Goal: Complete application form

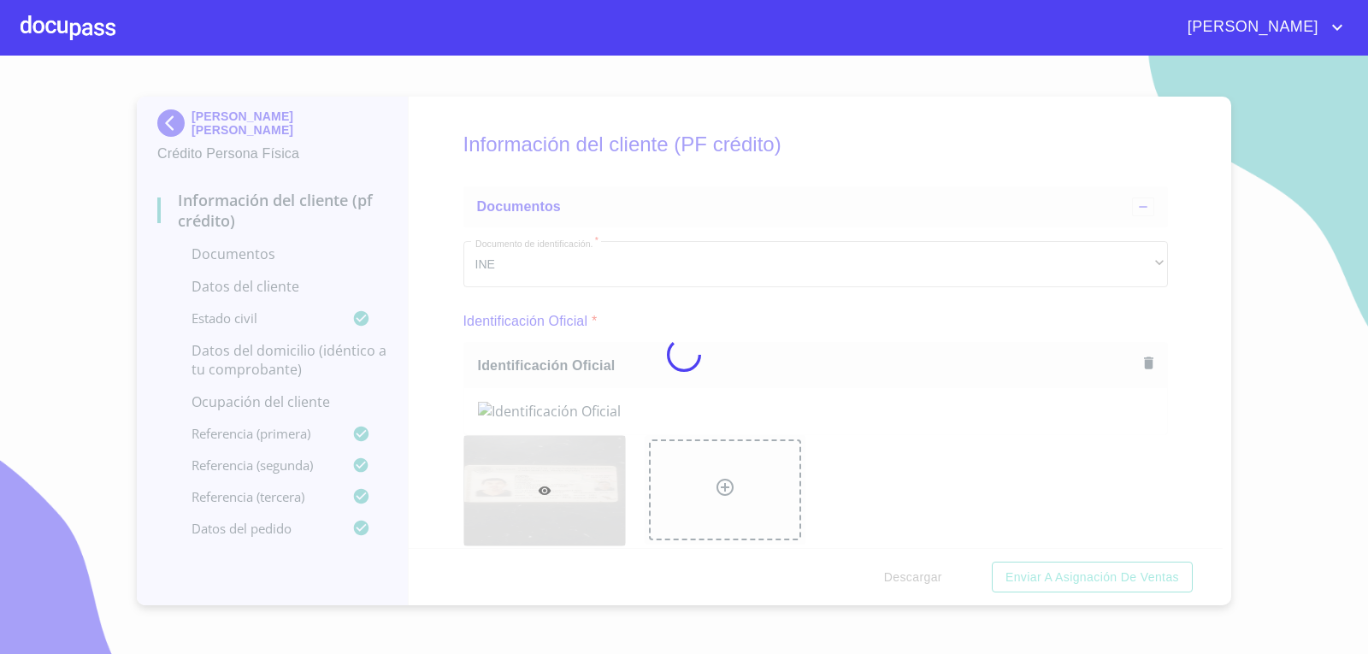
click at [861, 310] on div at bounding box center [684, 355] width 1368 height 599
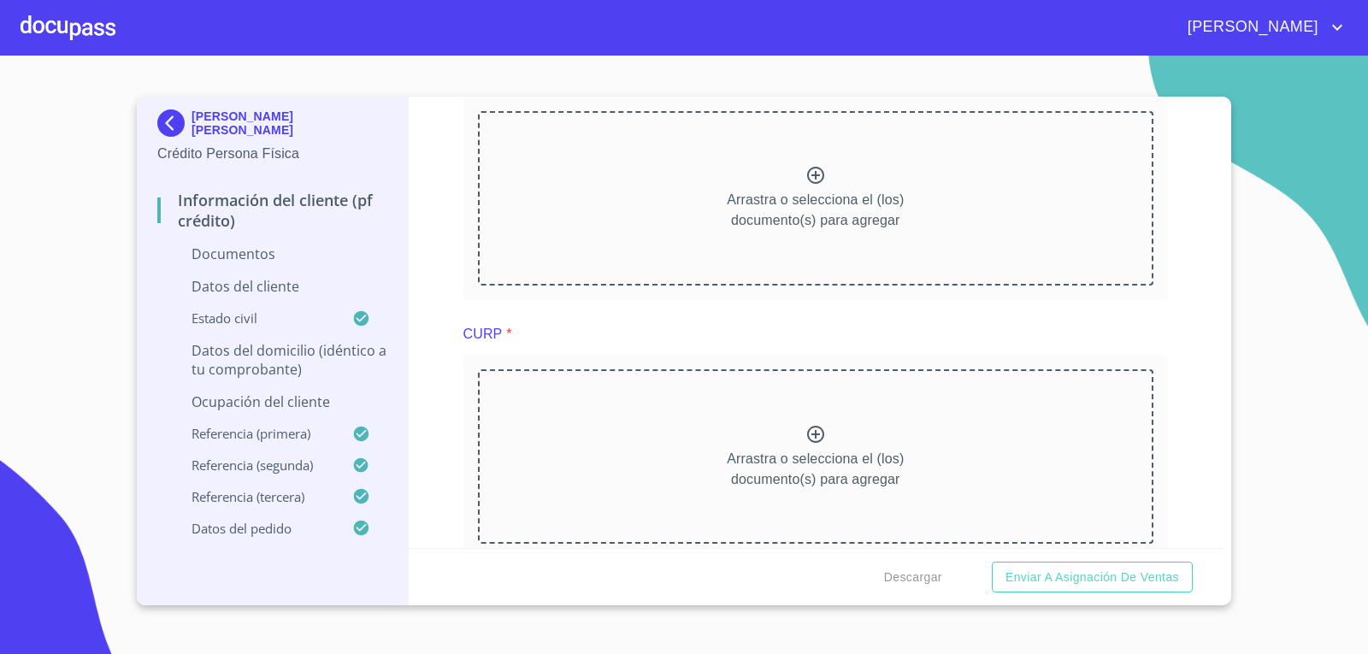
scroll to position [1368, 0]
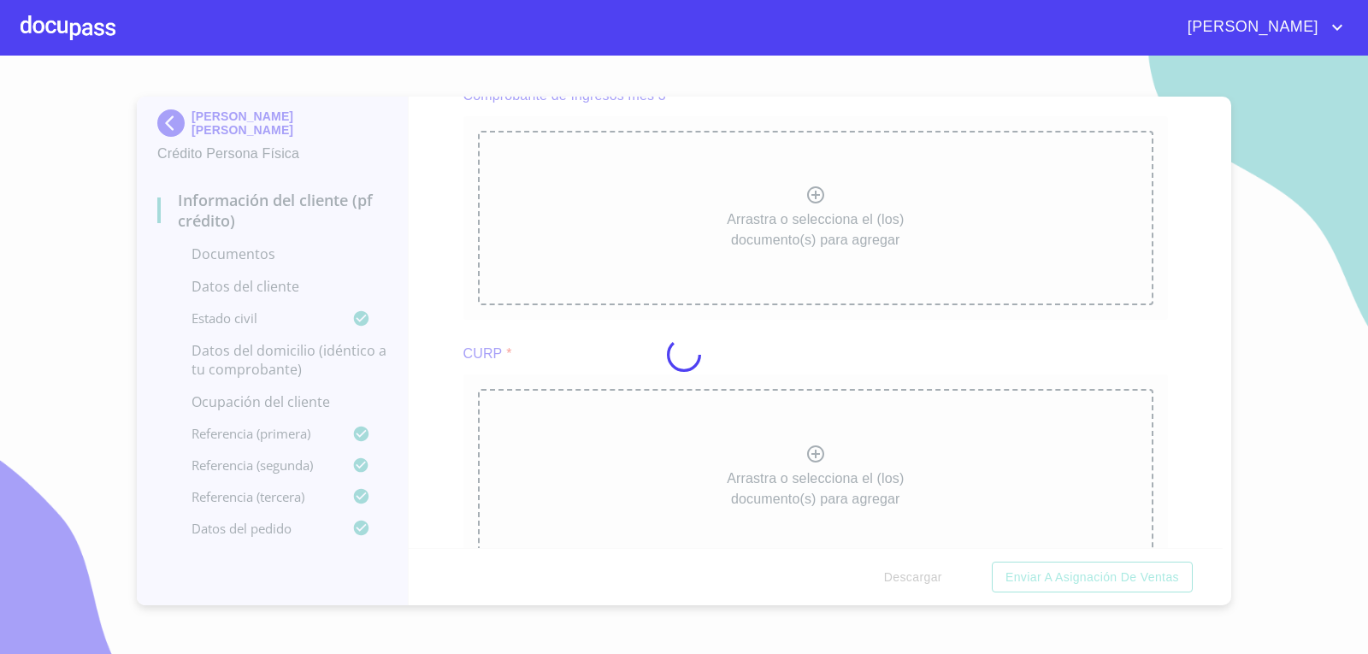
click at [834, 427] on div at bounding box center [684, 355] width 1368 height 599
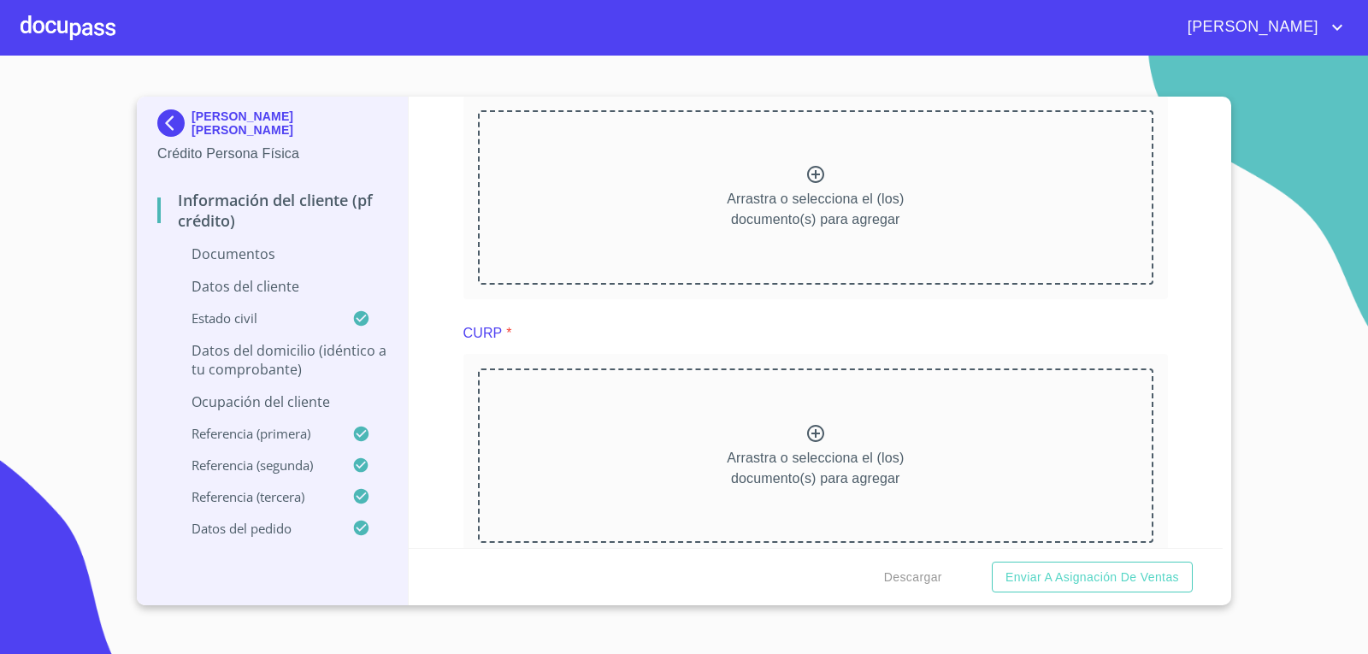
scroll to position [1625, 0]
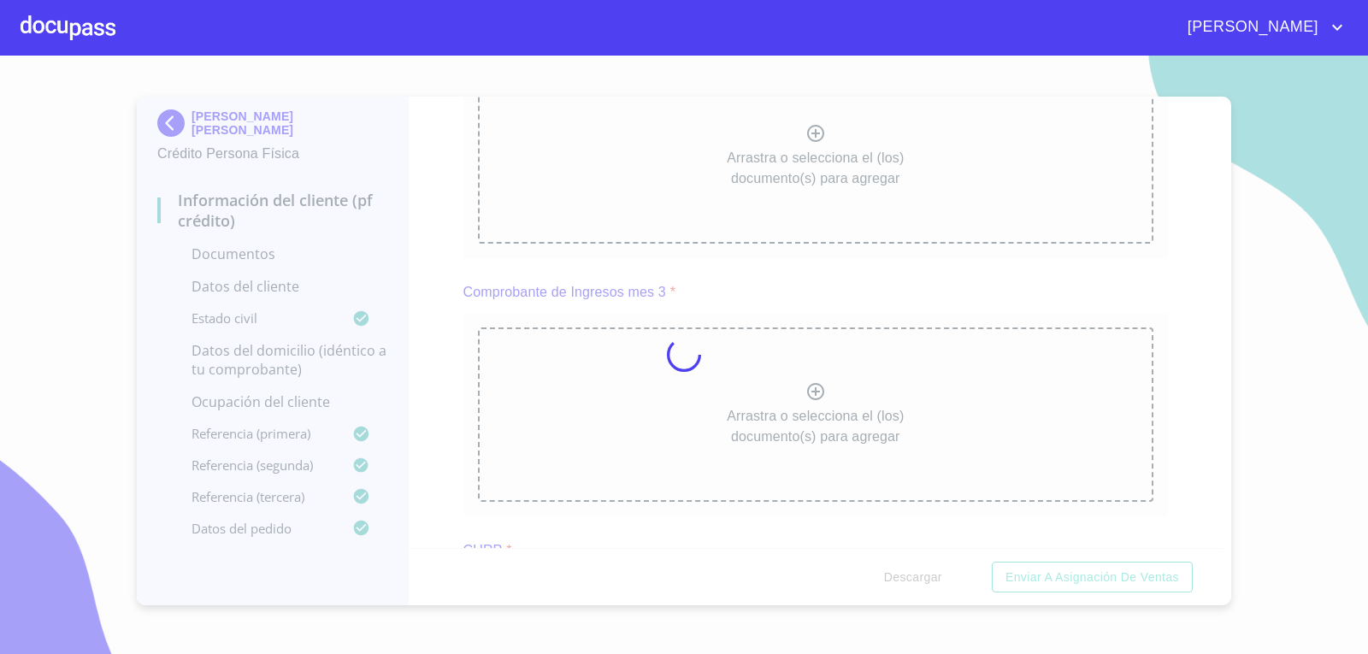
click at [855, 127] on div at bounding box center [684, 355] width 1368 height 599
click at [1193, 373] on div at bounding box center [684, 355] width 1368 height 599
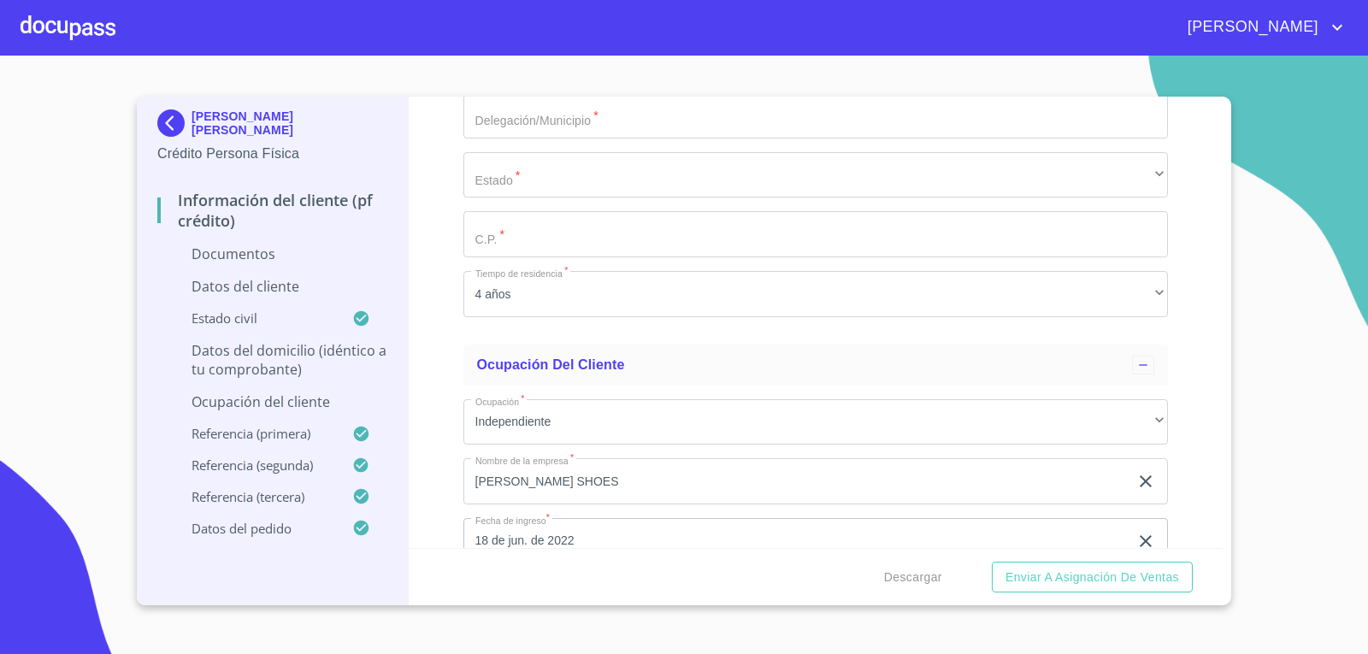
scroll to position [5045, 0]
click at [436, 277] on div "Información del cliente (PF crédito) Documentos Documento de identificación.   …" at bounding box center [816, 322] width 815 height 451
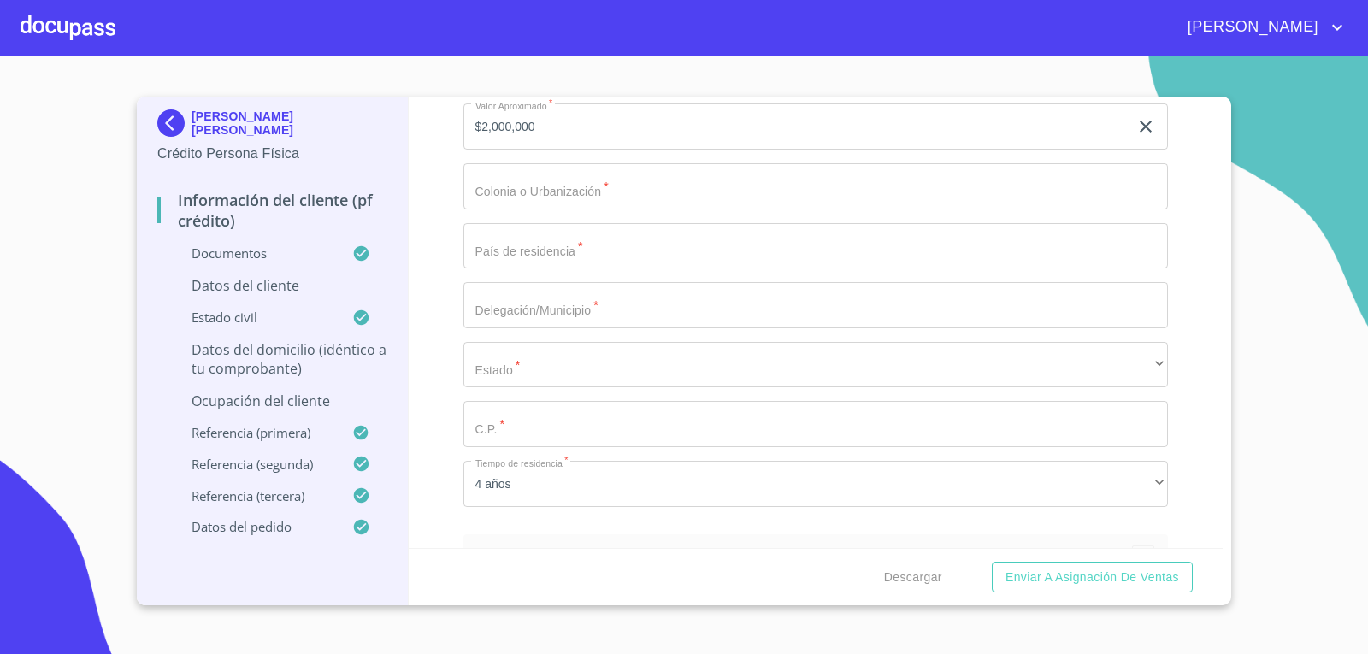
scroll to position [6327, 0]
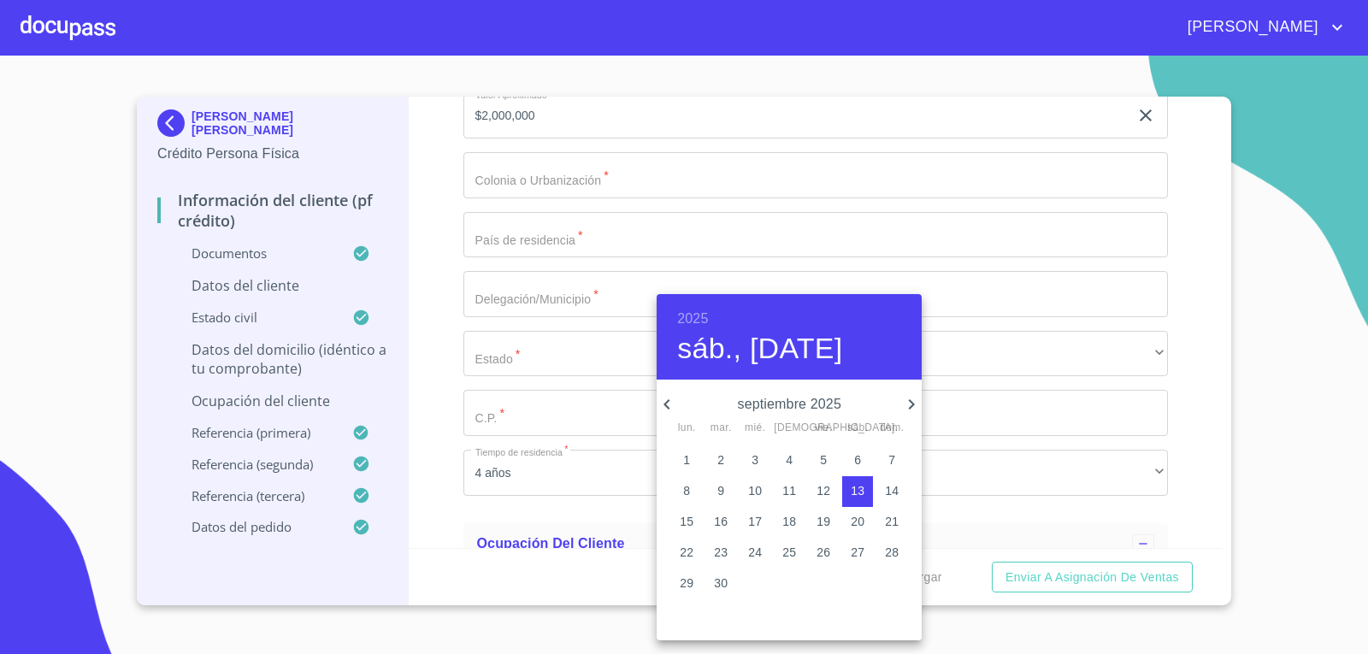
click at [706, 304] on div "2025 sáb., [DATE]" at bounding box center [789, 337] width 265 height 86
click at [699, 319] on h6 "2025" at bounding box center [692, 319] width 31 height 24
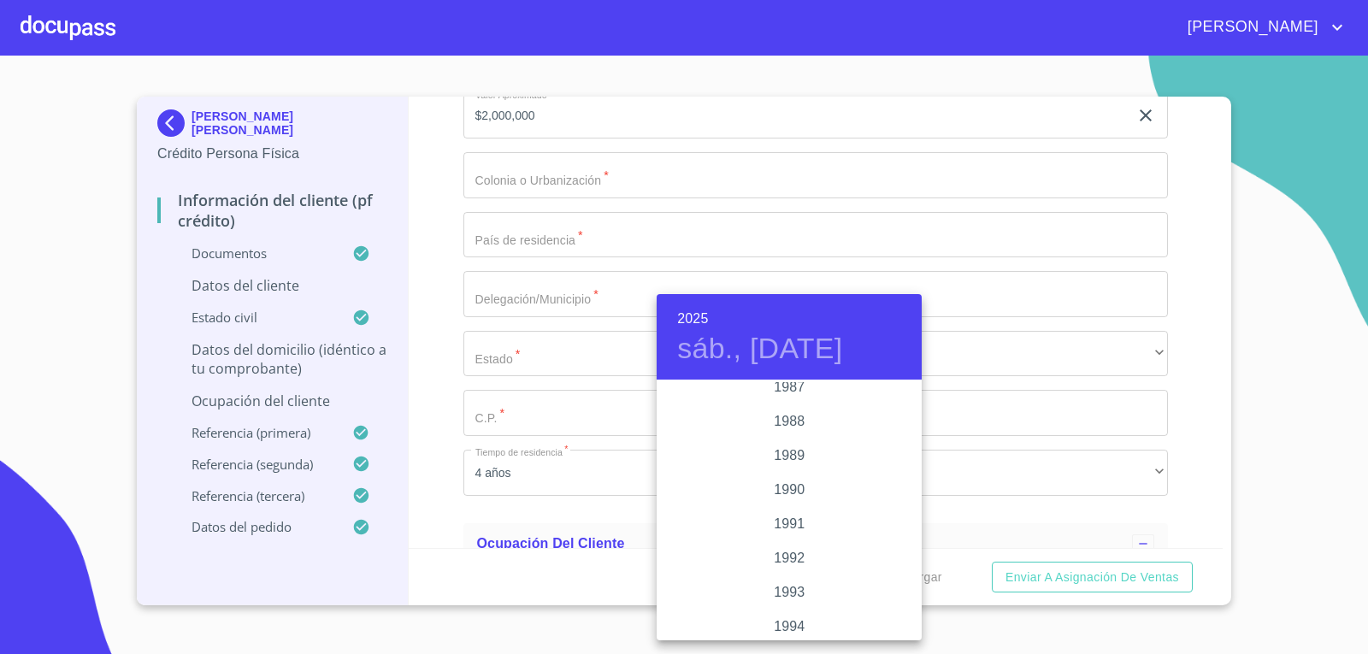
scroll to position [2120, 0]
click at [784, 429] on div "1988" at bounding box center [789, 433] width 265 height 34
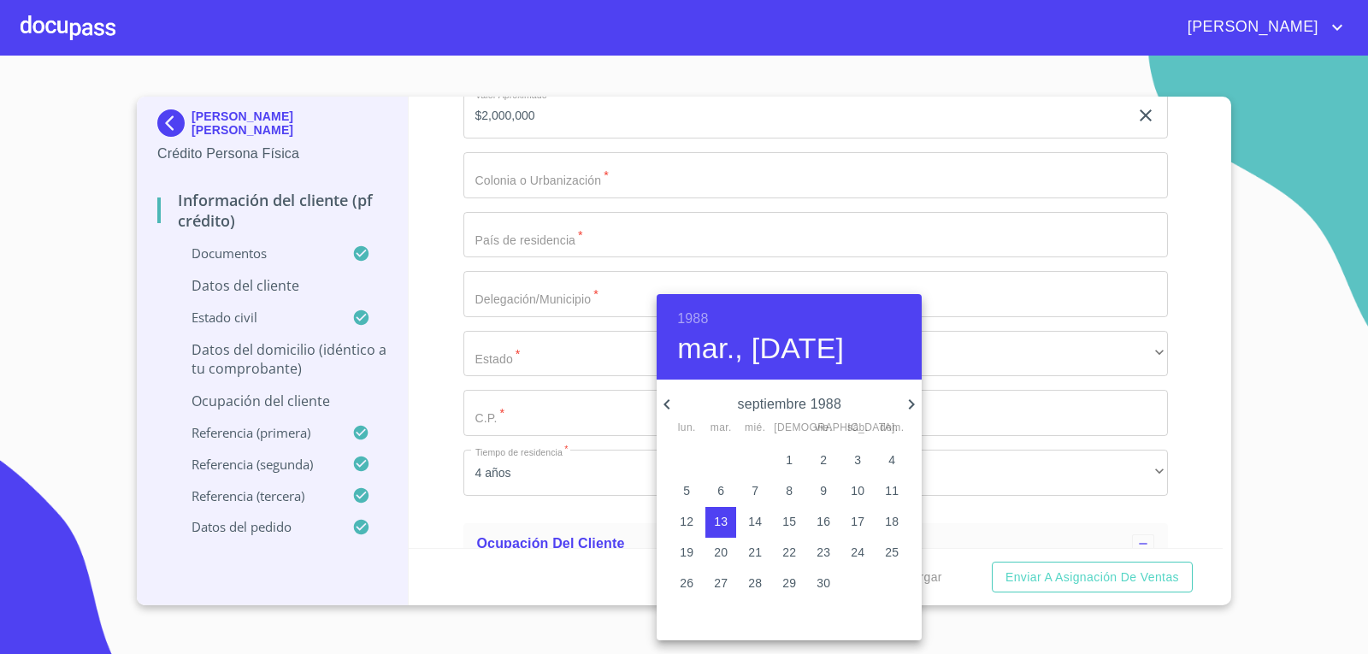
click at [661, 405] on icon "button" at bounding box center [667, 404] width 21 height 21
click at [667, 403] on icon "button" at bounding box center [666, 404] width 6 height 10
click at [680, 522] on span "9" at bounding box center [686, 521] width 31 height 17
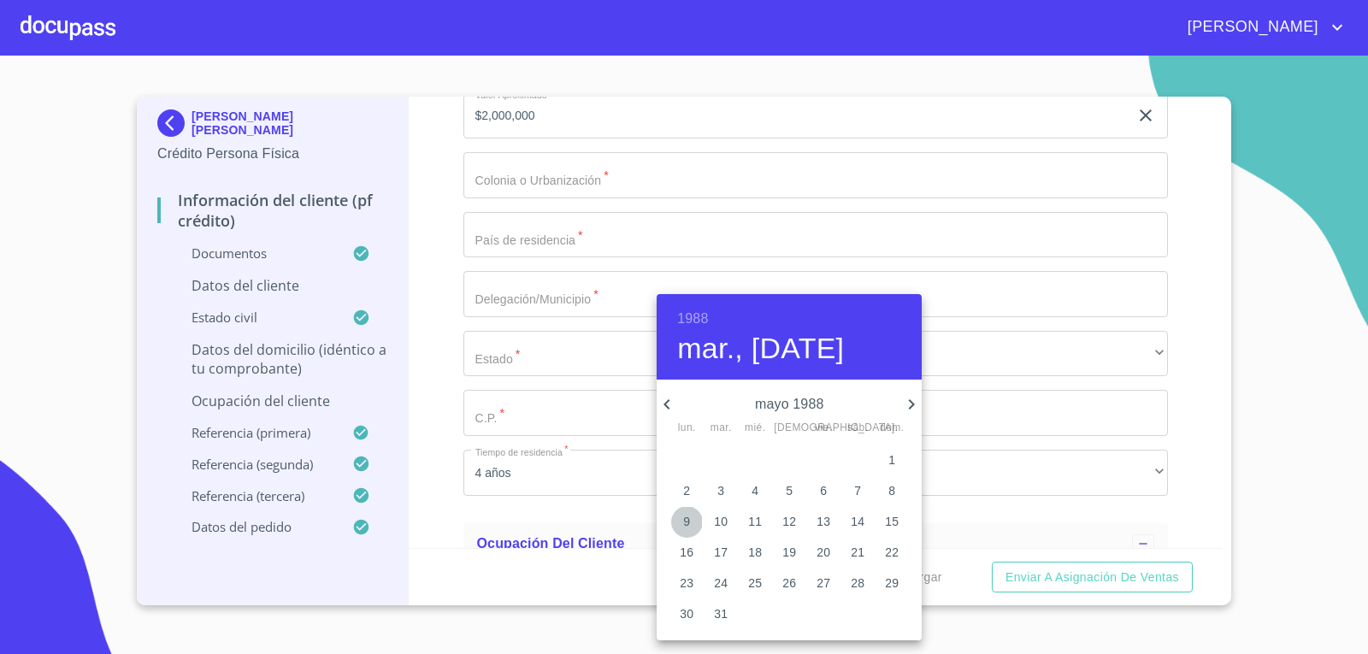
type input "9 de may. de 1988"
click at [557, 433] on div at bounding box center [684, 327] width 1368 height 654
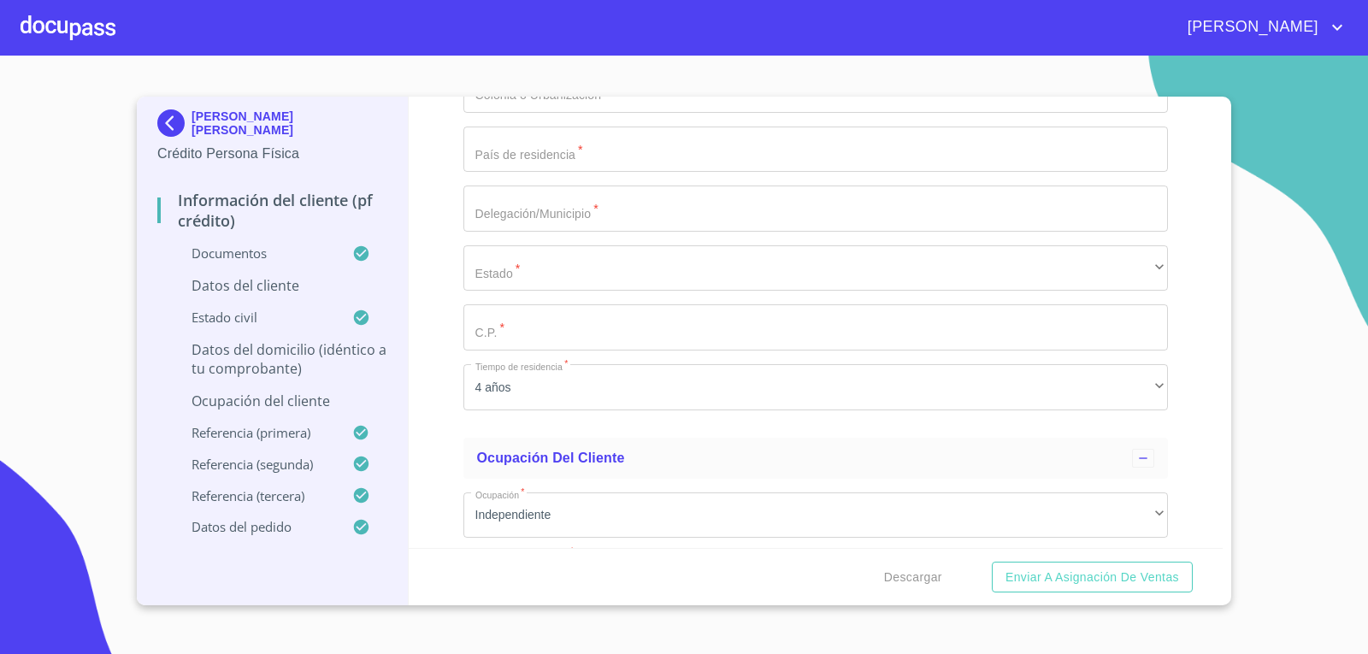
scroll to position [6498, 0]
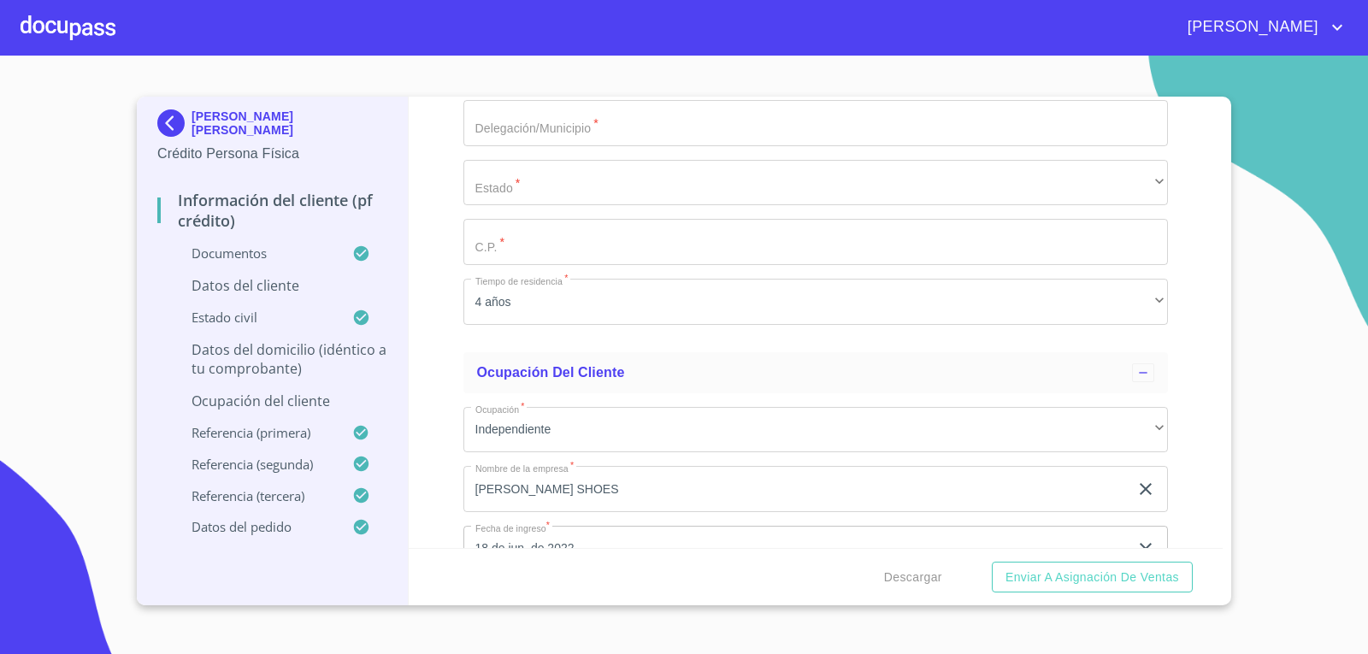
type input "ZAEE880509HJCRSD00"
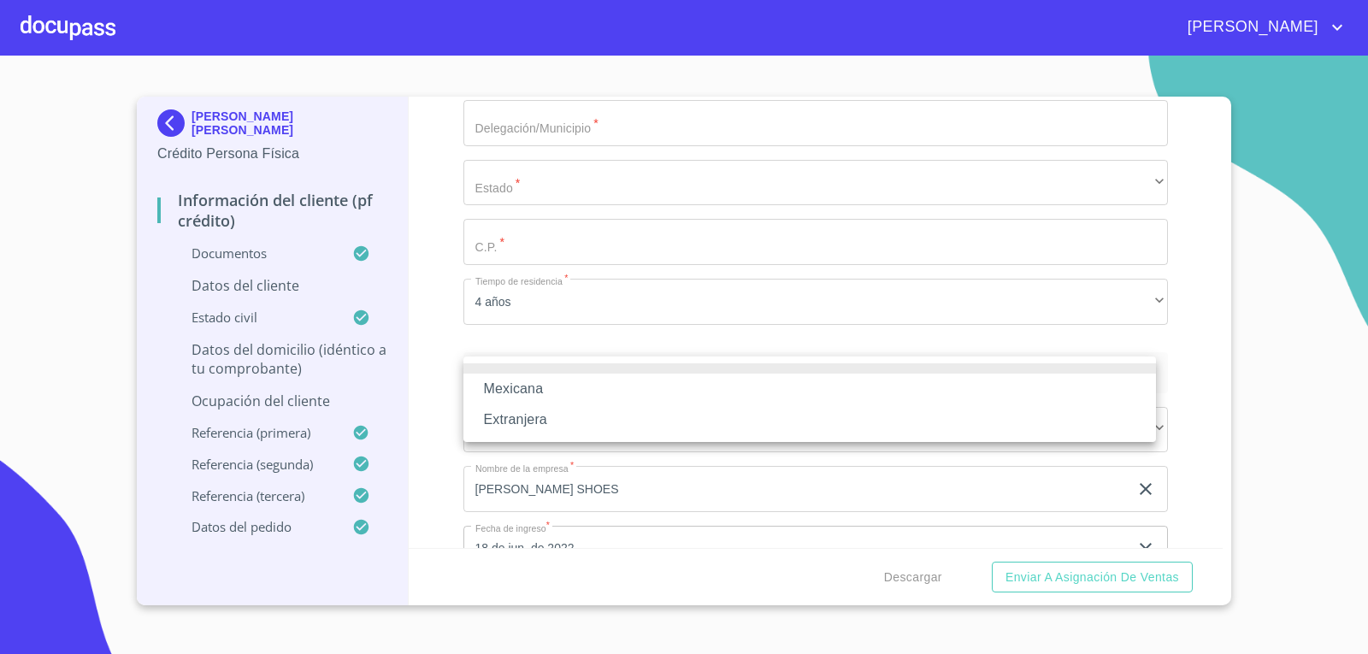
click at [511, 396] on li "Mexicana" at bounding box center [809, 389] width 693 height 31
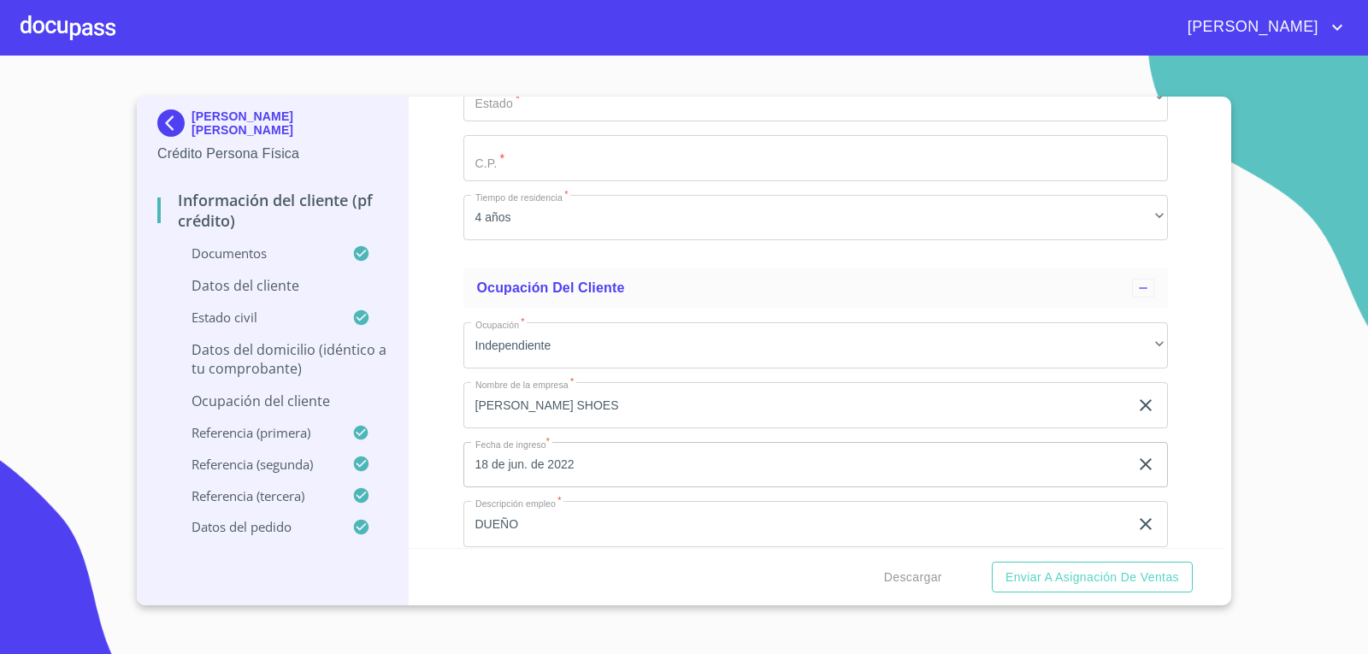
scroll to position [6669, 0]
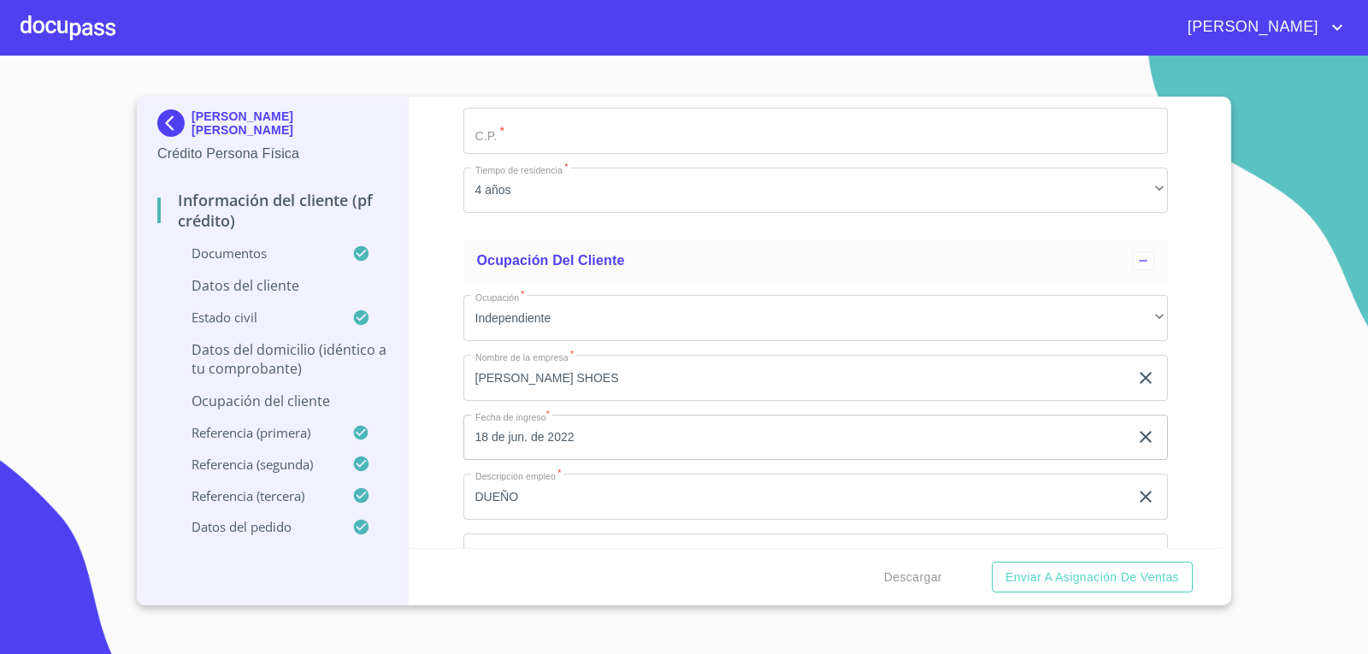
type input "[GEOGRAPHIC_DATA]"
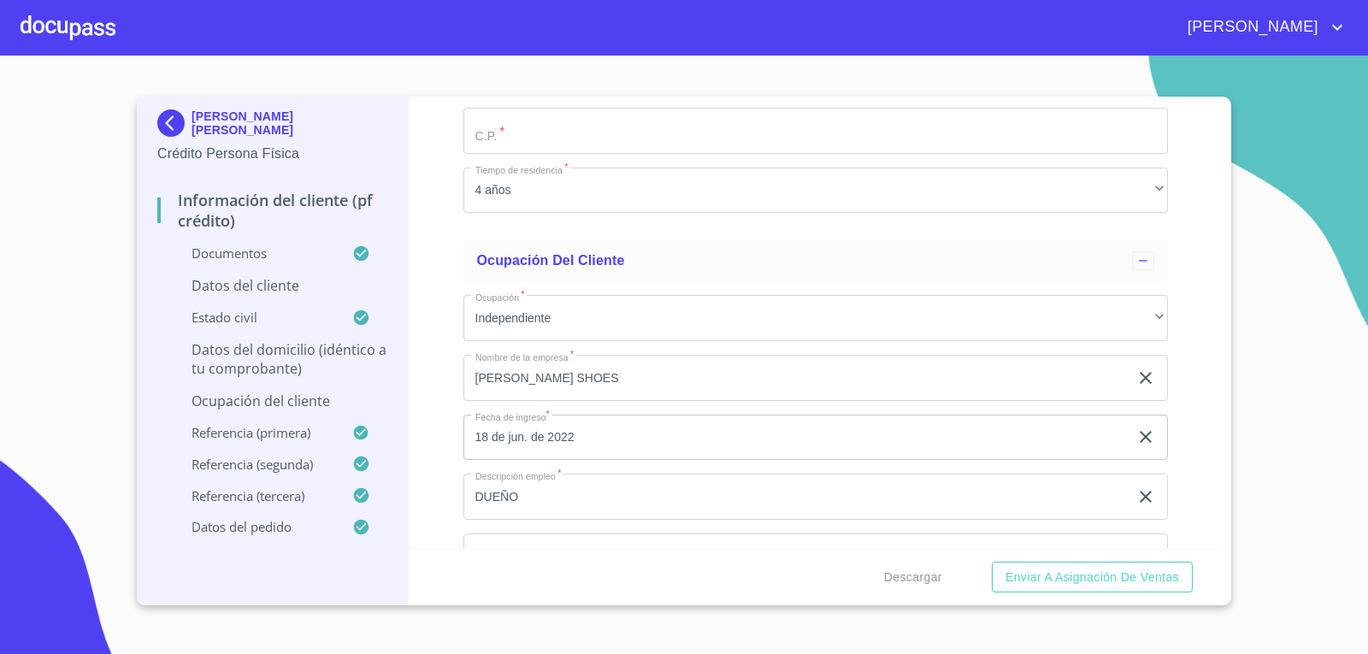
type input "[GEOGRAPHIC_DATA]"
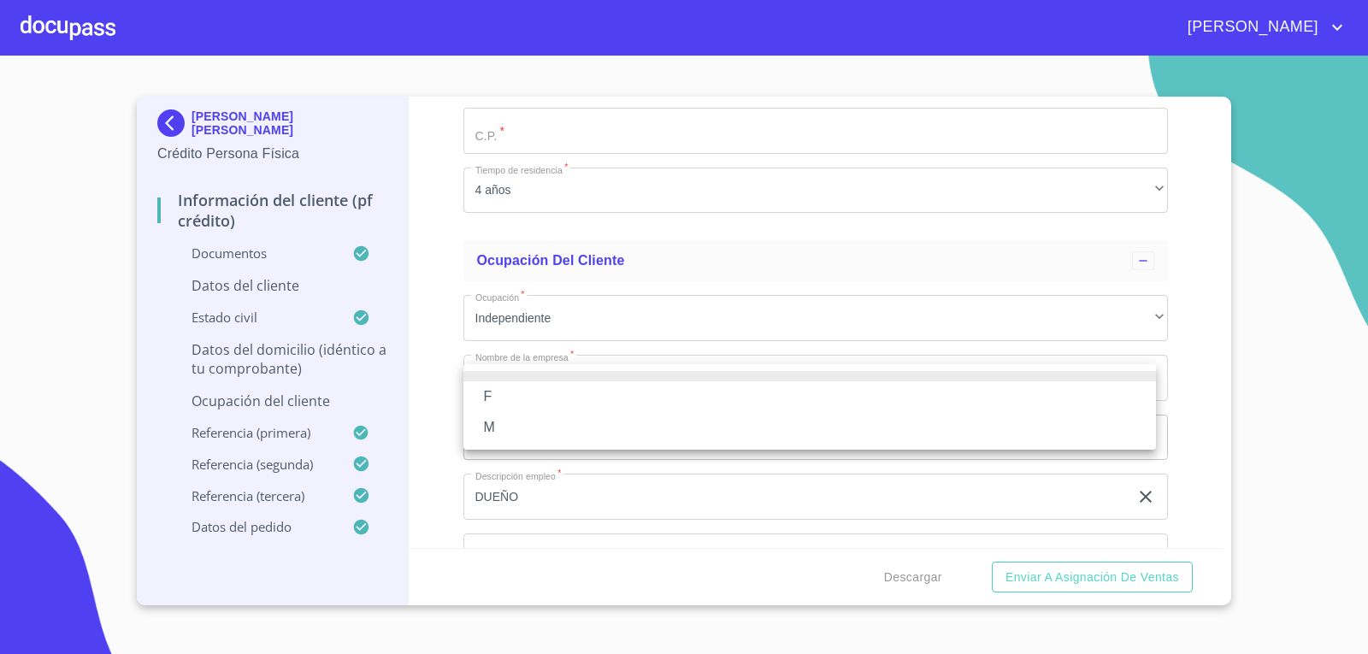
click at [510, 423] on li "M" at bounding box center [809, 427] width 693 height 31
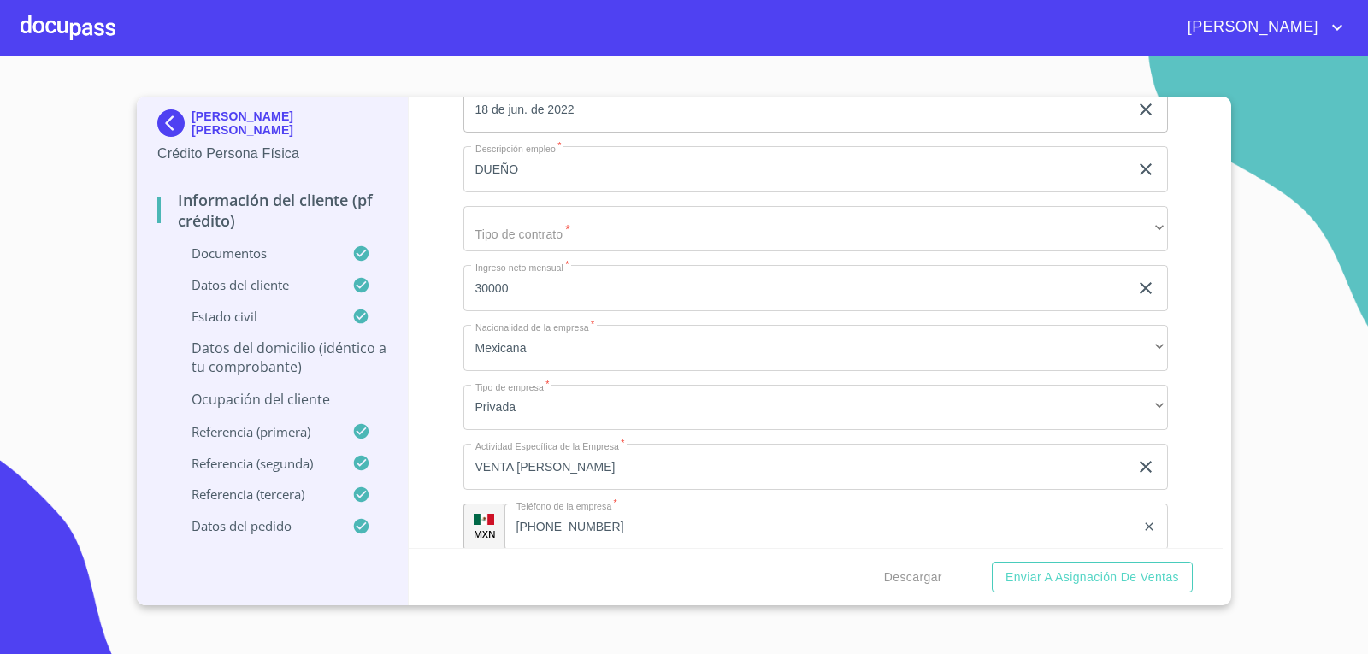
scroll to position [7097, 0]
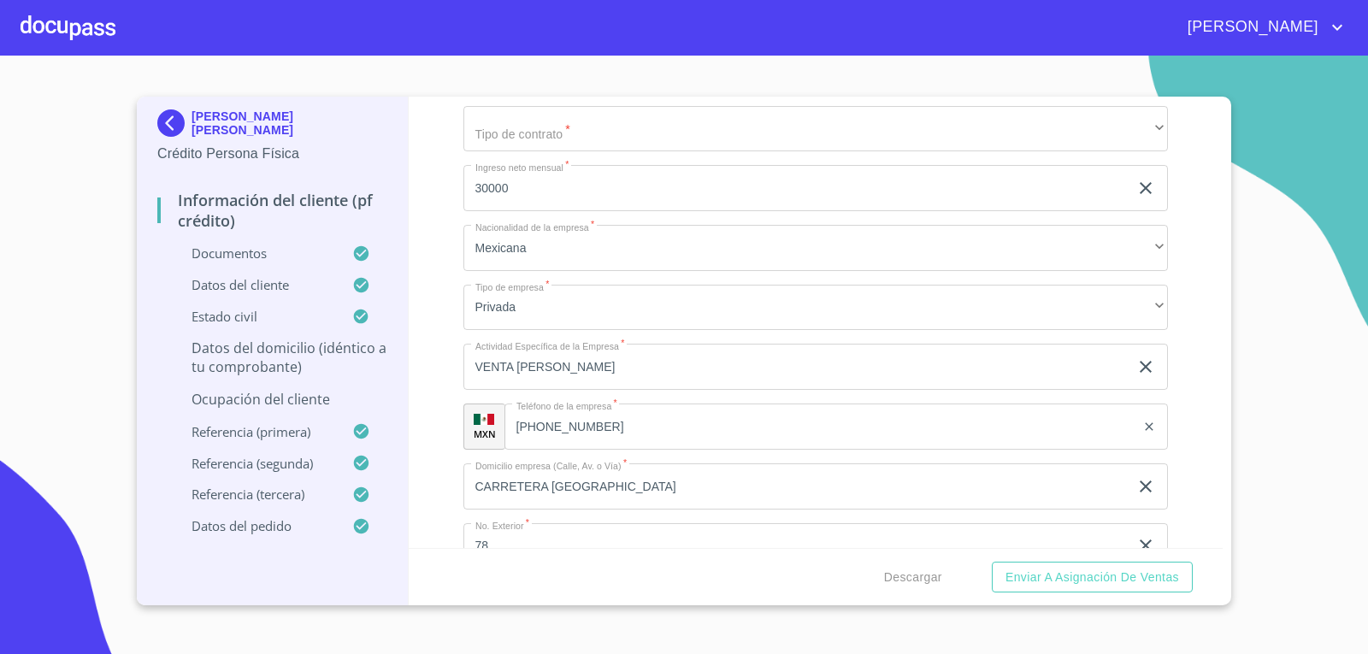
type input "ctrra jocotepec chapal"
type input "51"
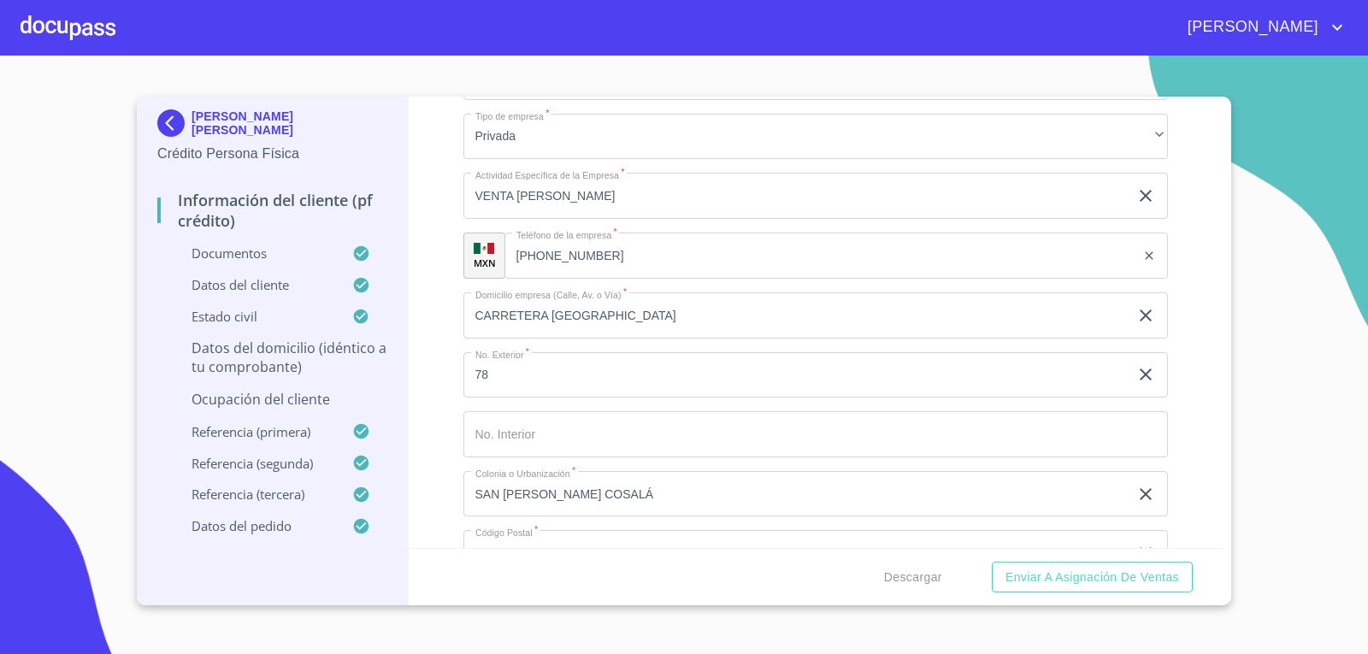
scroll to position [7439, 0]
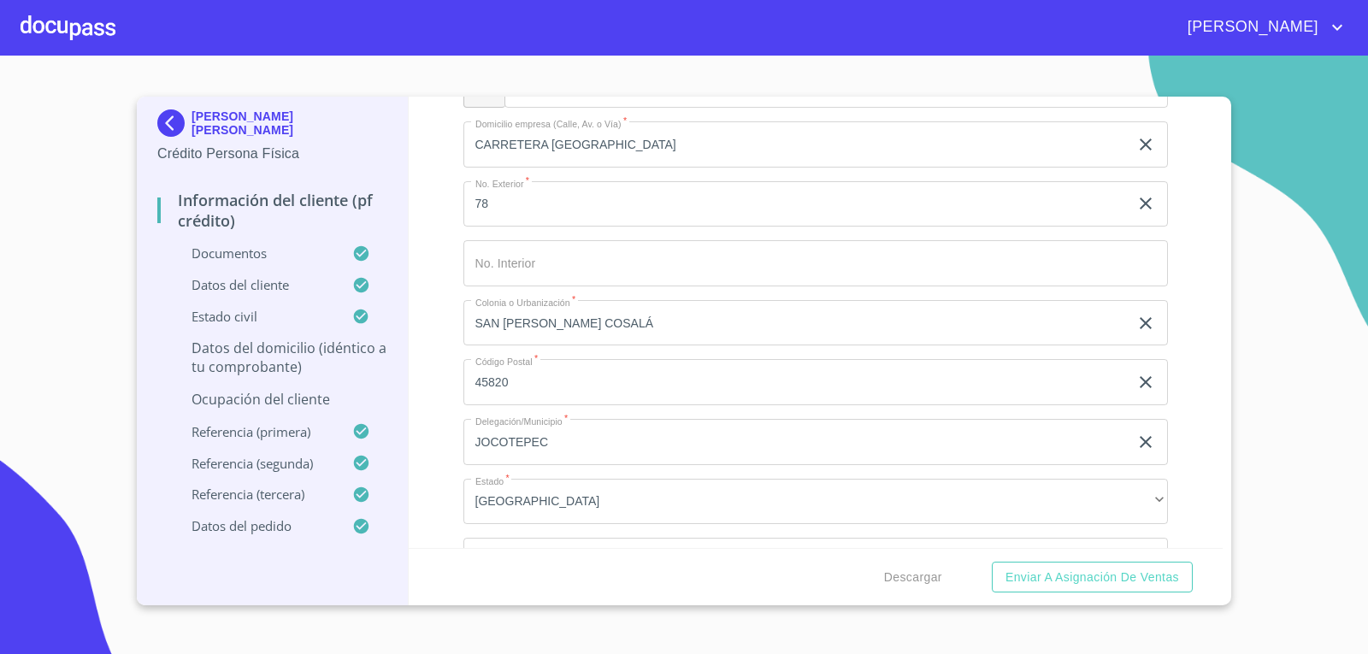
type input "iturbide v [GEOGRAPHIC_DATA]"
type input "san [PERSON_NAME] cosala"
type input "[GEOGRAPHIC_DATA]"
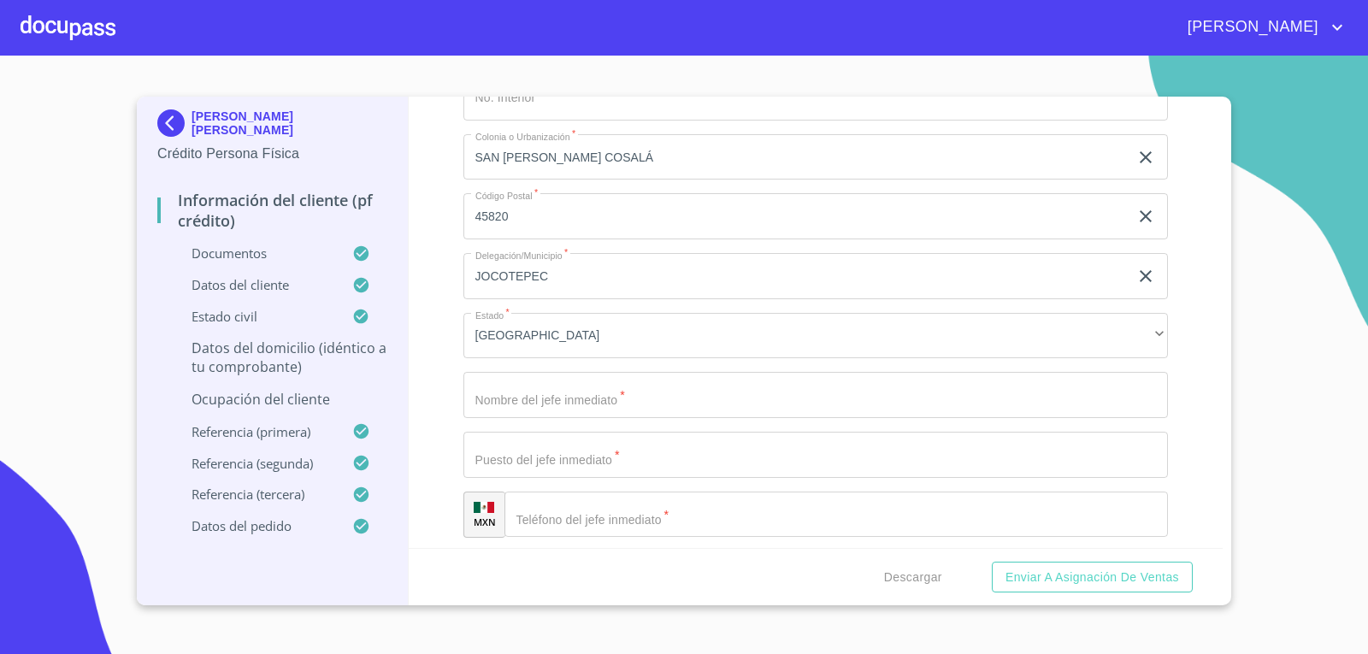
scroll to position [7610, 0]
type input "joocotepec"
type input "45820"
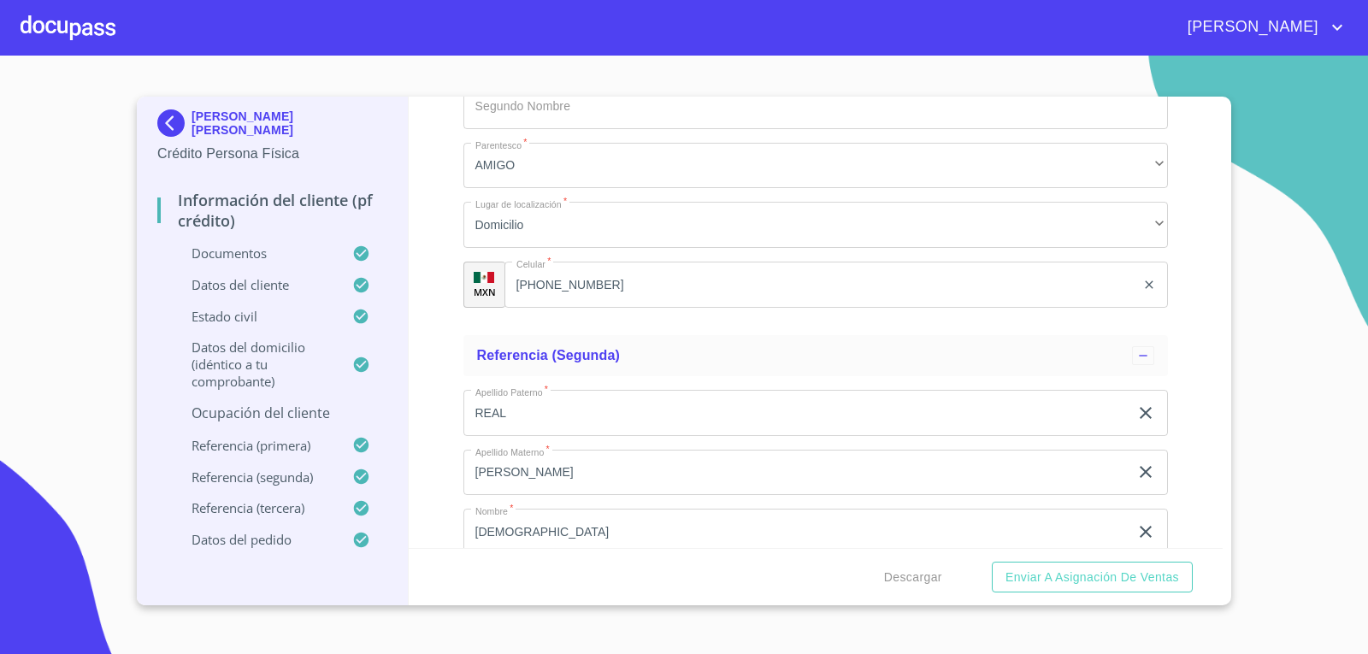
scroll to position [8123, 0]
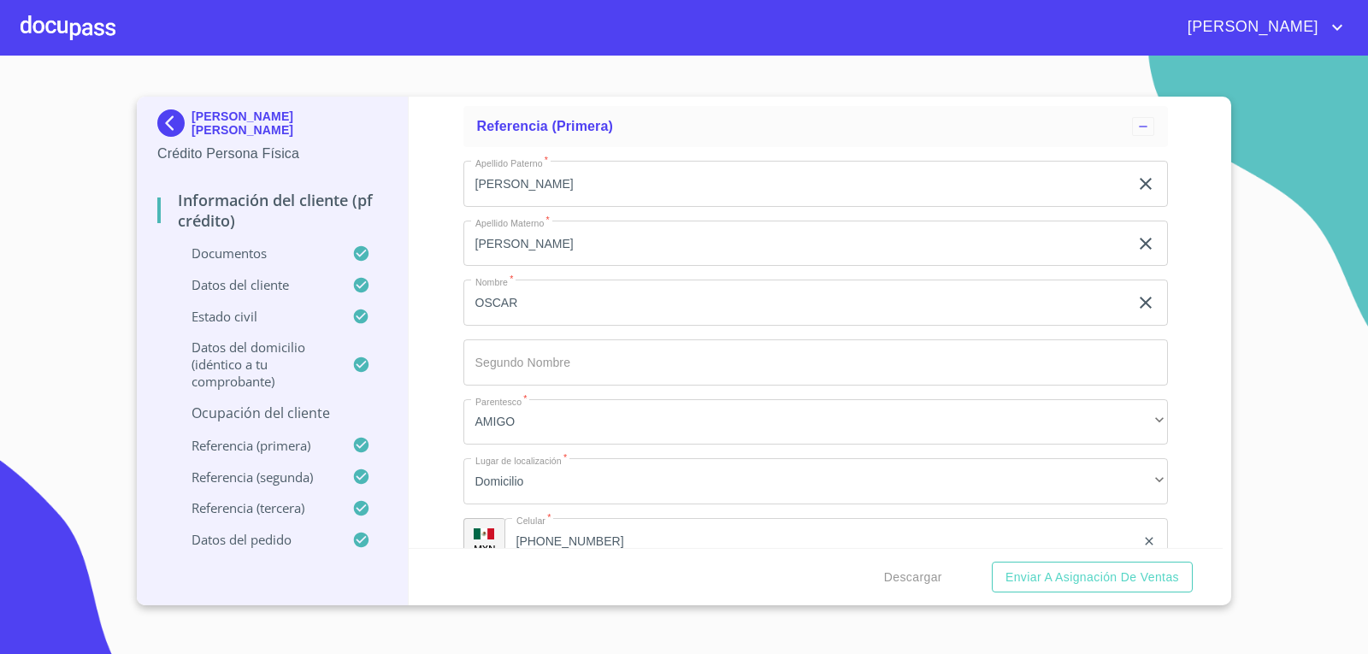
type input "san [PERSON_NAME] cosala"
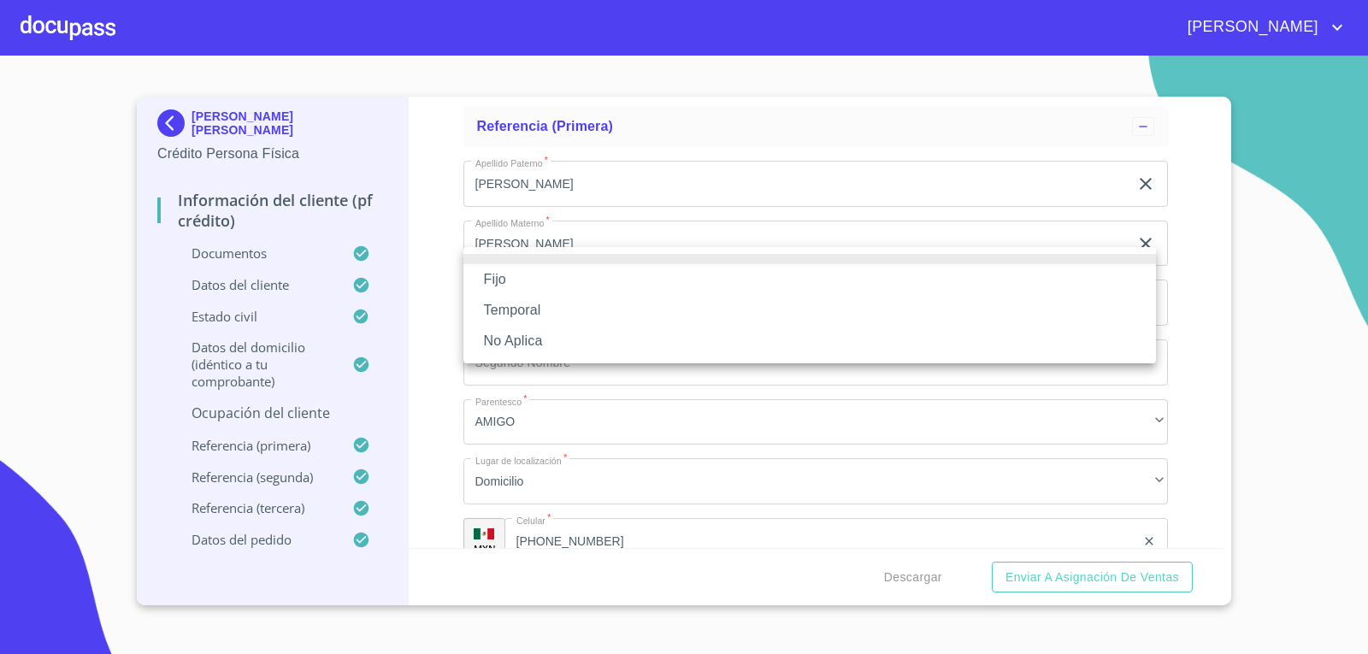
click at [525, 333] on li "No Aplica" at bounding box center [809, 341] width 693 height 31
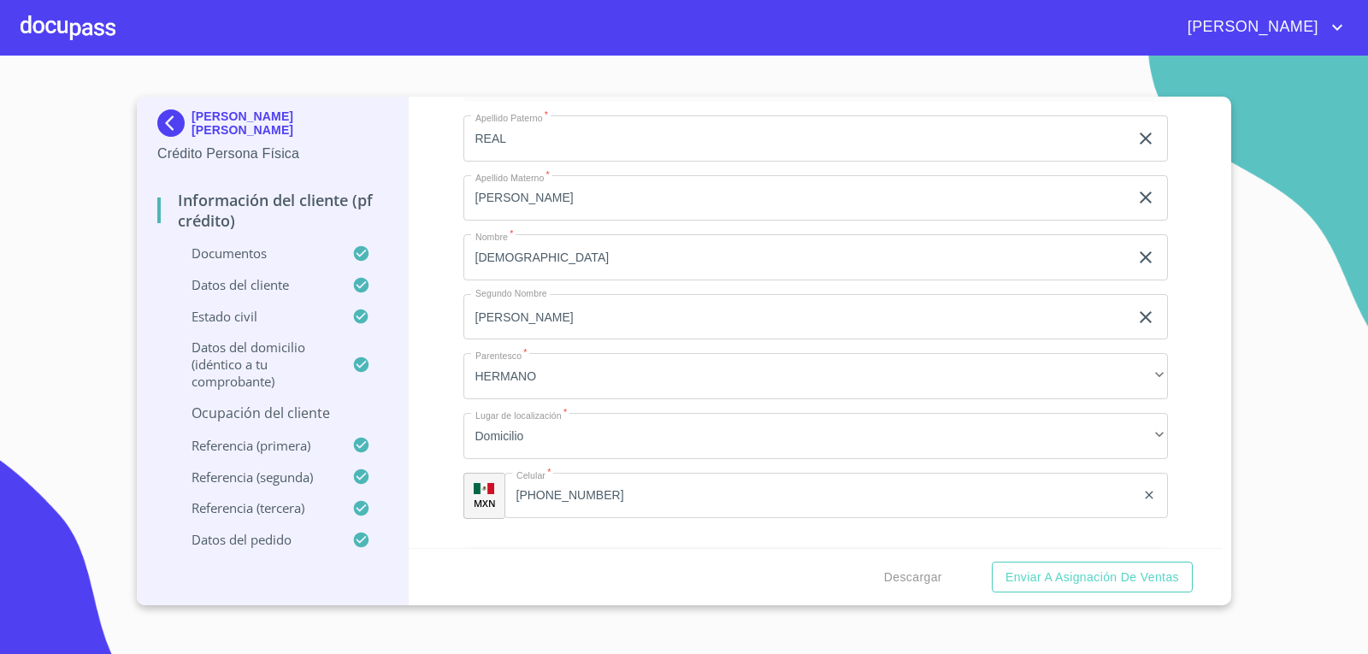
scroll to position [8892, 0]
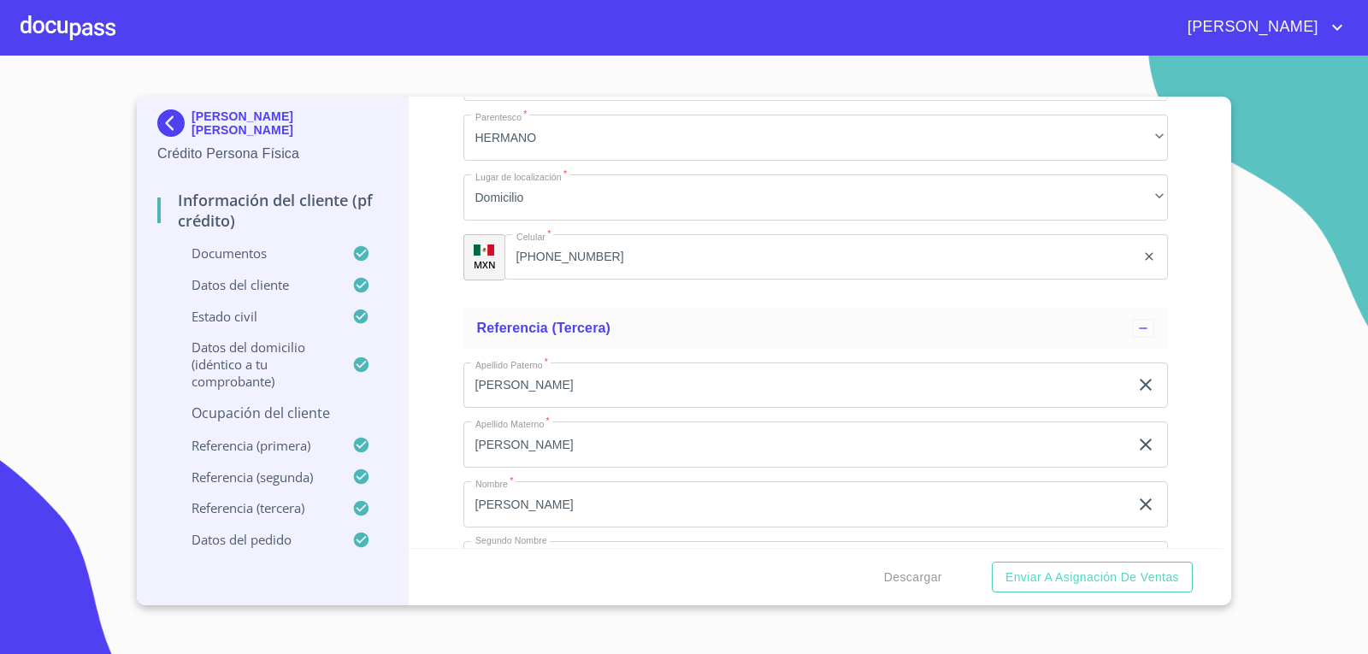
type input "[PERSON_NAME]"
type input "dueño"
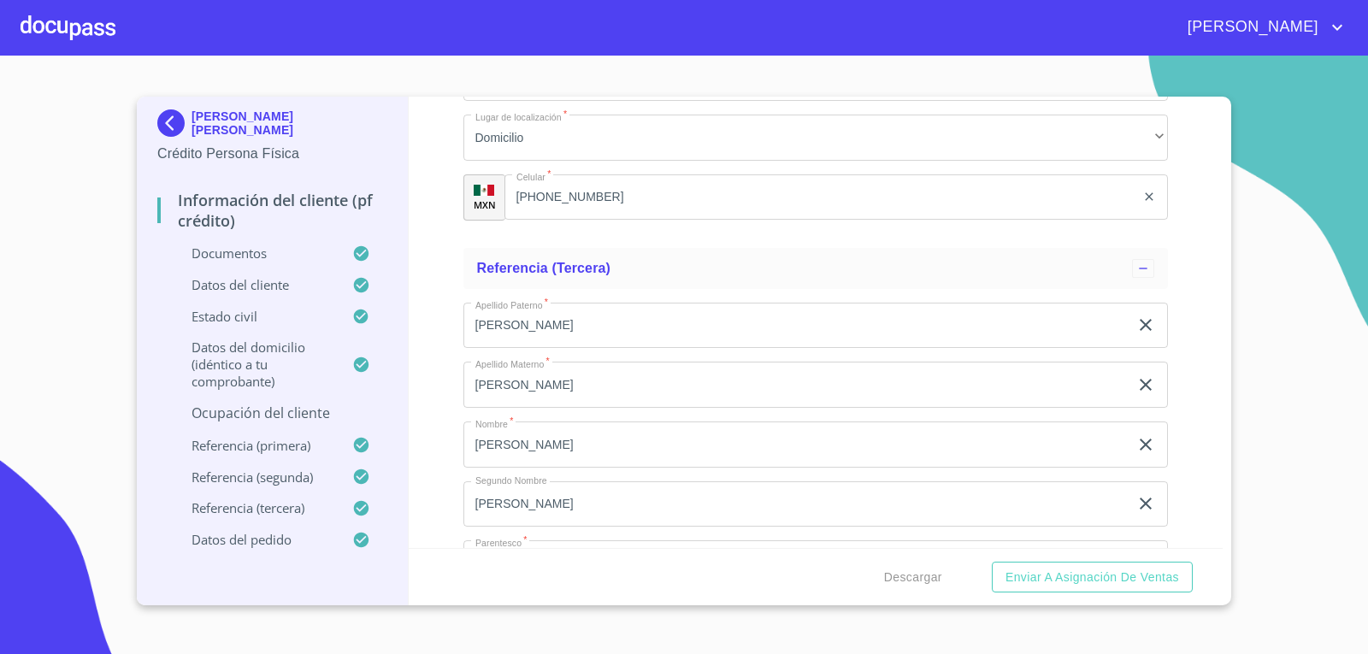
scroll to position [9063, 0]
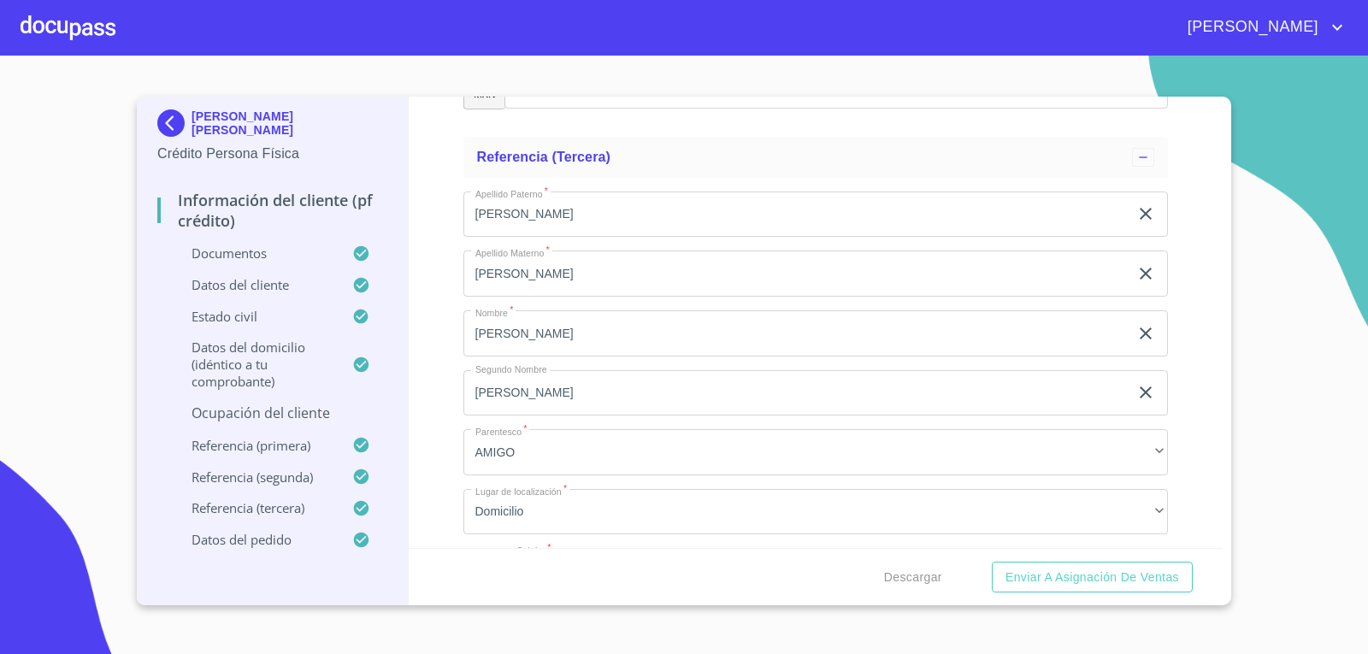
type input "[PHONE_NUMBER]"
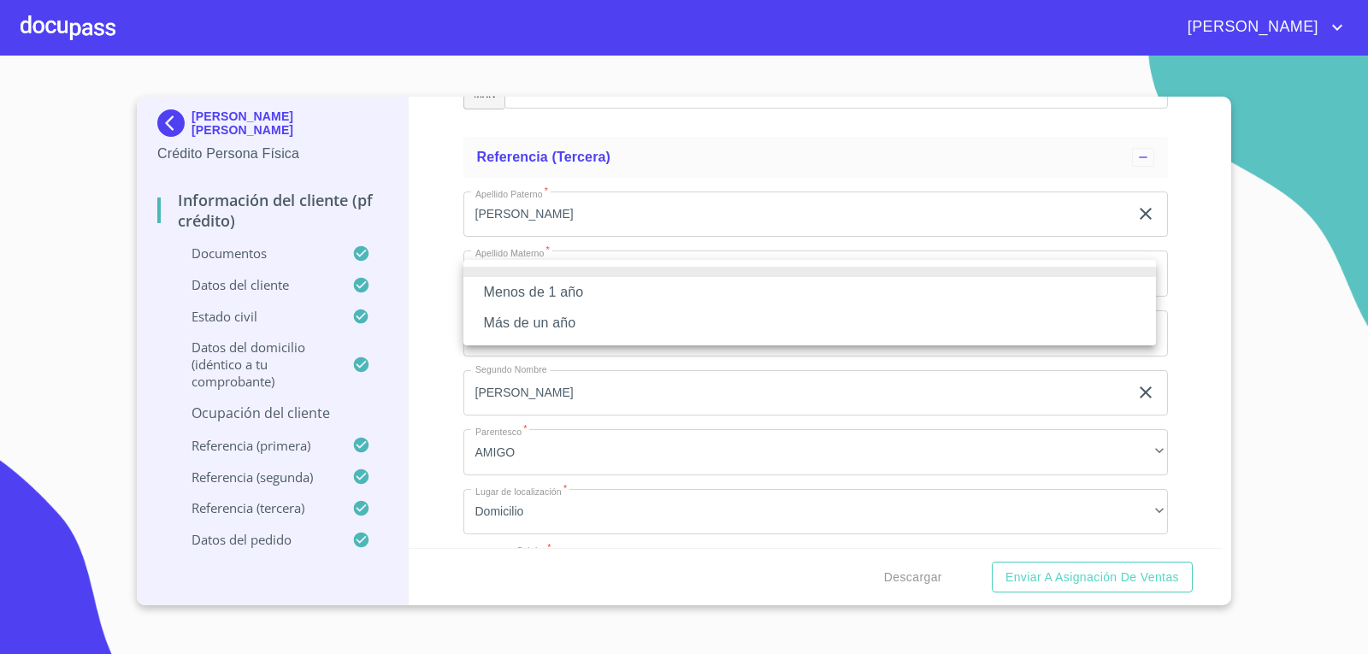
click at [558, 322] on li "Más de un año" at bounding box center [809, 323] width 693 height 31
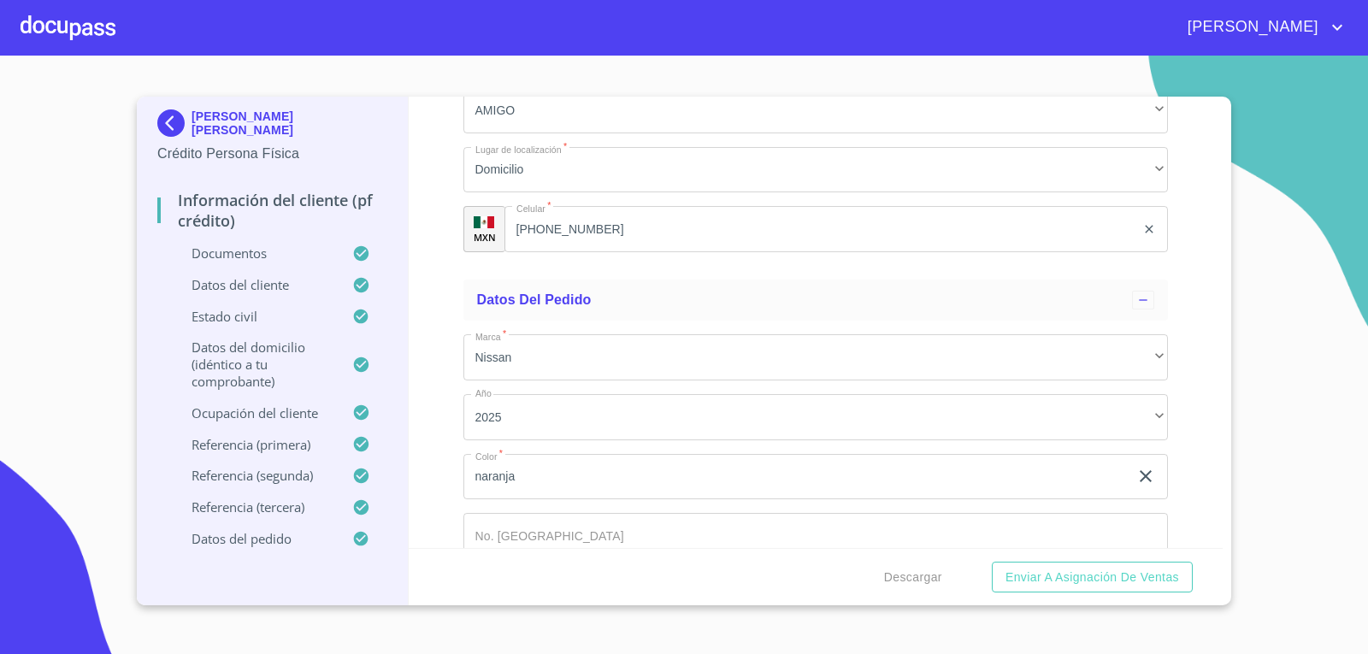
scroll to position [9576, 0]
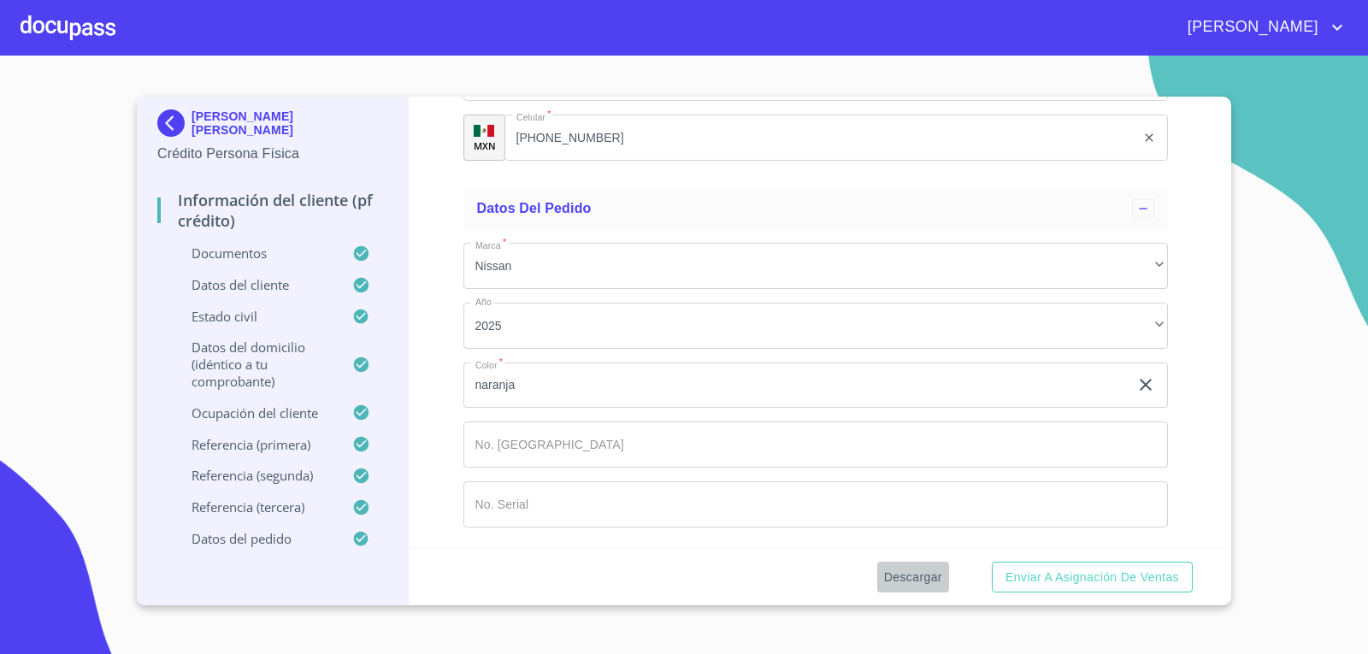
click at [918, 583] on span "Descargar" at bounding box center [913, 577] width 58 height 21
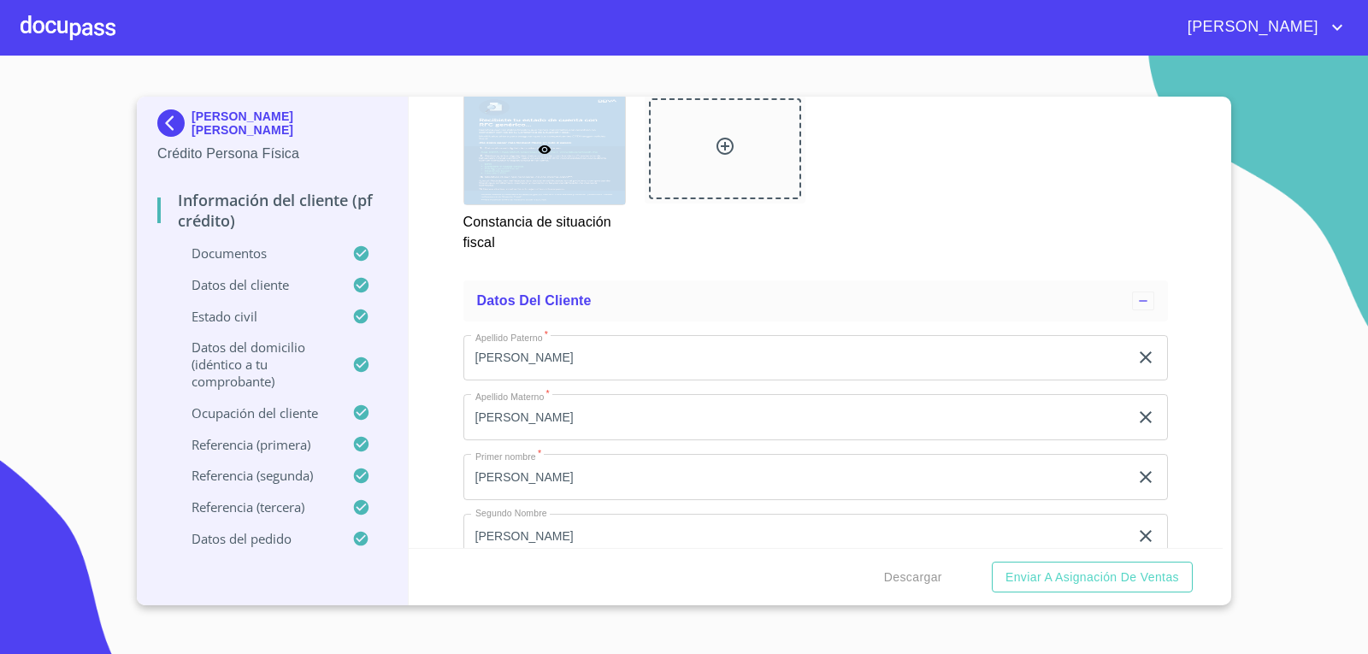
scroll to position [4874, 0]
